Goal: Communication & Community: Share content

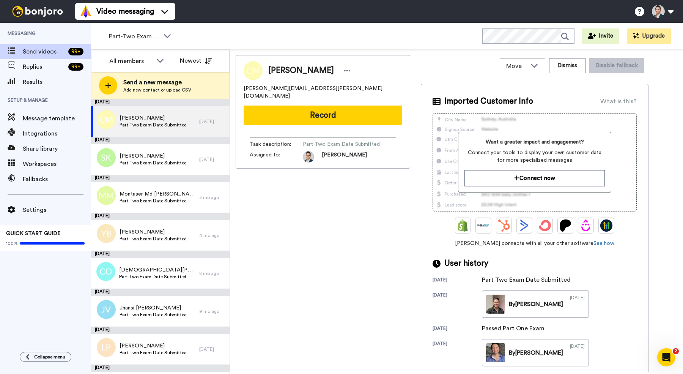
click at [203, 25] on div "Part-Two Exam Booked WORKSPACES View all All Default New Students Lead Conversi…" at bounding box center [387, 36] width 592 height 27
click at [155, 33] on span "Part-Two Exam Booked" at bounding box center [134, 36] width 51 height 9
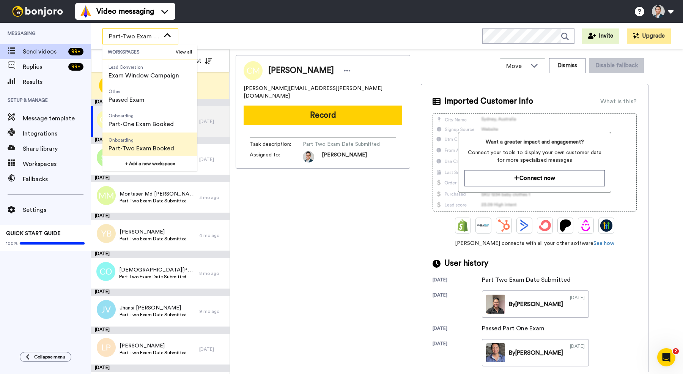
scroll to position [48, 0]
click at [132, 124] on span "Part-One Exam Booked" at bounding box center [141, 123] width 65 height 9
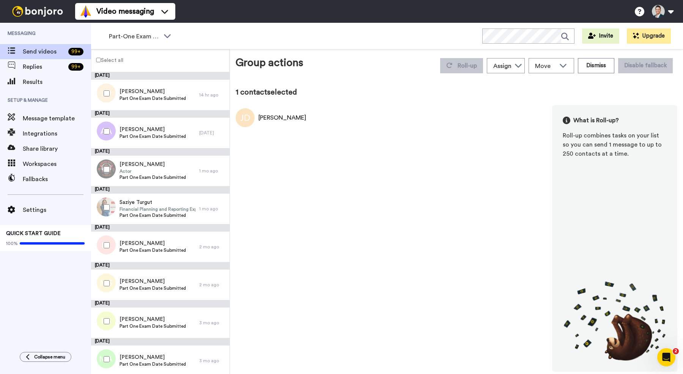
click at [244, 121] on img at bounding box center [245, 117] width 19 height 19
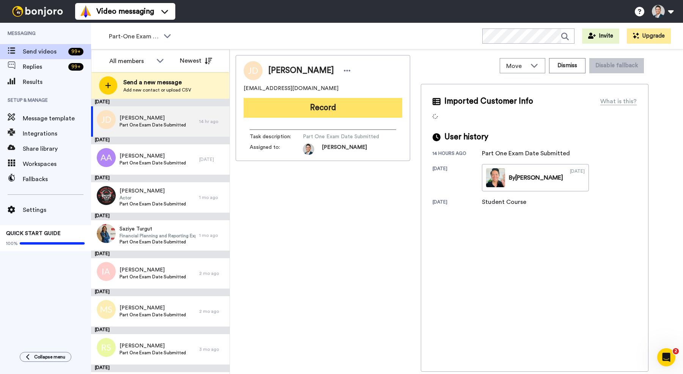
click at [326, 112] on button "Record" at bounding box center [323, 108] width 159 height 20
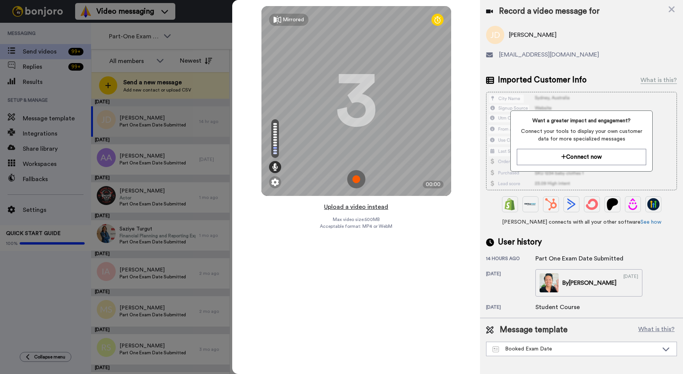
click at [357, 209] on button "Upload a video instead" at bounding box center [356, 207] width 69 height 10
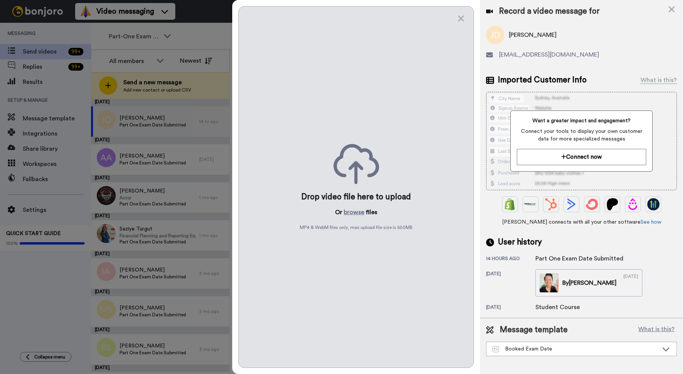
click at [357, 209] on button "browse" at bounding box center [354, 212] width 20 height 9
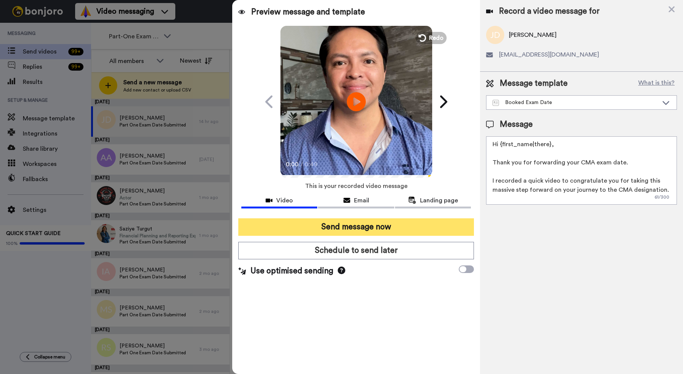
click at [385, 233] on button "Send message now" at bounding box center [356, 226] width 236 height 17
